Goal: Find specific page/section: Find specific page/section

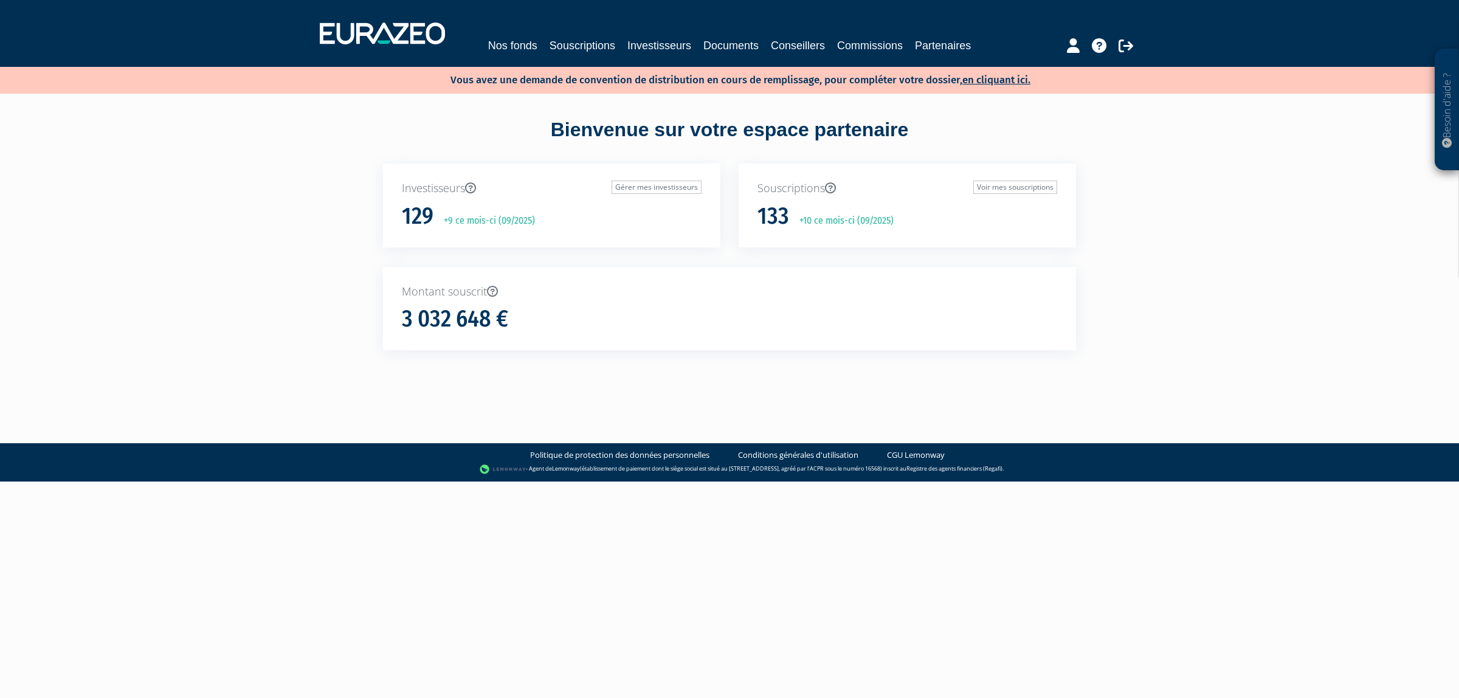
click at [561, 37] on div "Nos fonds Souscriptions Investisseurs Documents Conseillers Commissions Partena…" at bounding box center [729, 45] width 559 height 17
click at [615, 41] on link "Souscriptions" at bounding box center [583, 45] width 66 height 17
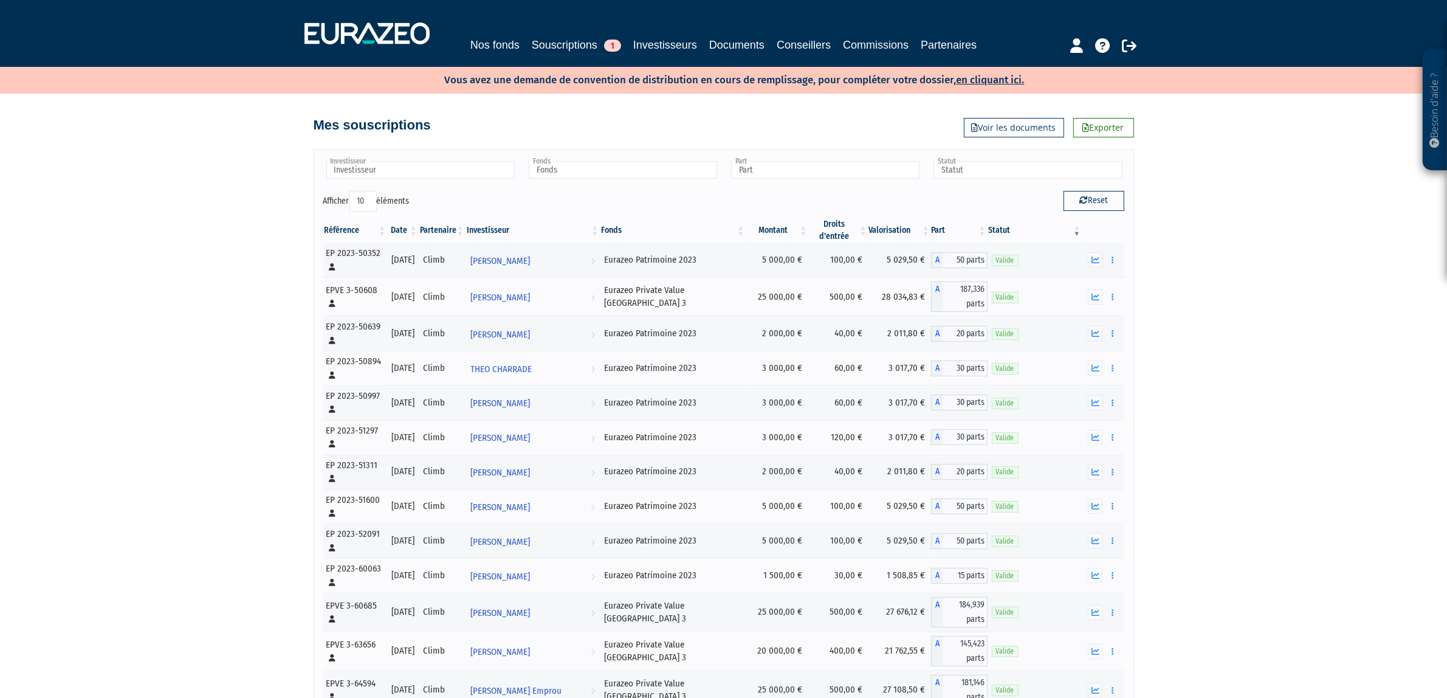
click at [447, 179] on input "text" at bounding box center [420, 170] width 188 height 18
type input "costa"
